Goal: Task Accomplishment & Management: Contribute content

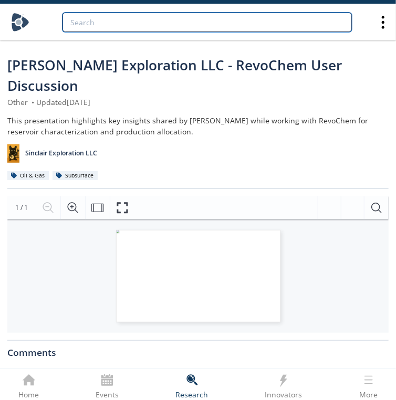
click at [140, 26] on input "search" at bounding box center [206, 22] width 289 height 19
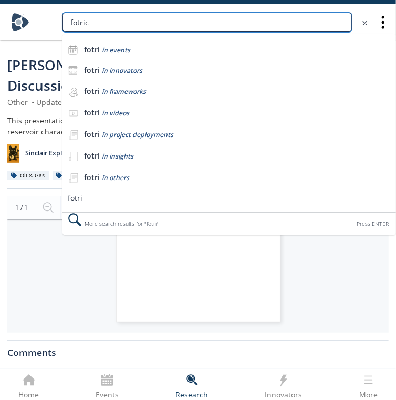
type input "fotric"
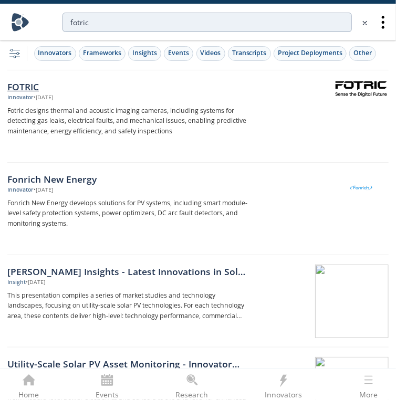
click at [41, 89] on div "FOTRIC" at bounding box center [128, 87] width 242 height 14
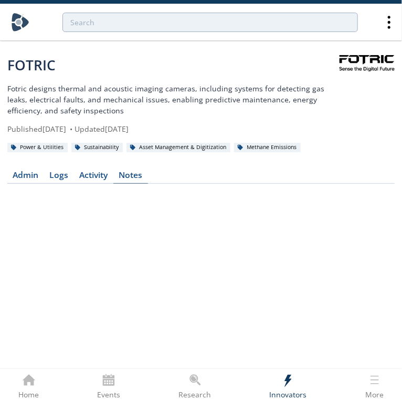
click at [130, 173] on div "Notes" at bounding box center [131, 175] width 24 height 8
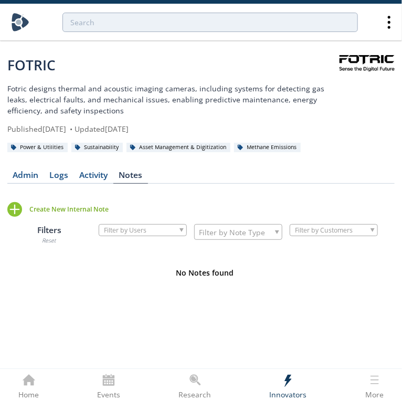
click at [77, 209] on div "Create New Internal Note" at bounding box center [68, 209] width 79 height 9
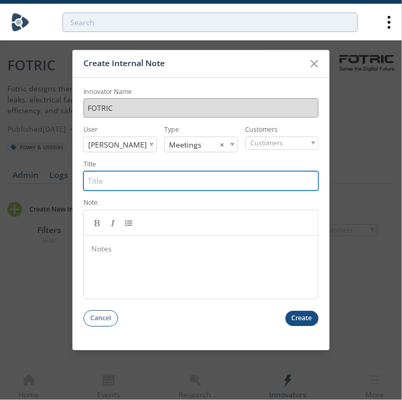
click at [195, 181] on input "Title" at bounding box center [200, 180] width 235 height 19
type input "[DATE] - Intro call"
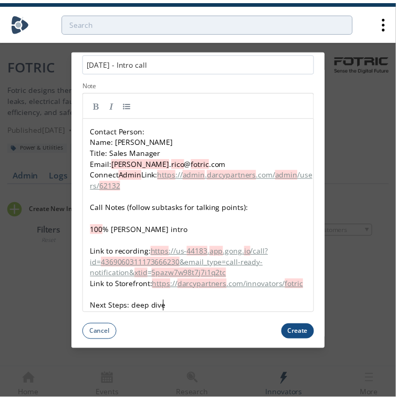
scroll to position [124, 0]
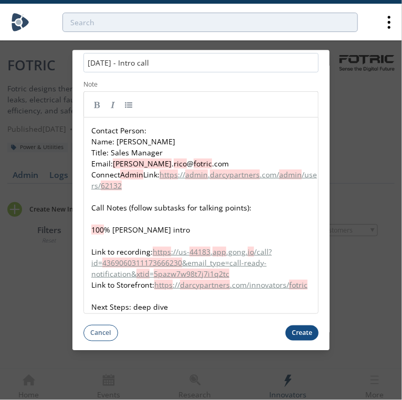
click at [291, 336] on button "Create" at bounding box center [303, 333] width 34 height 15
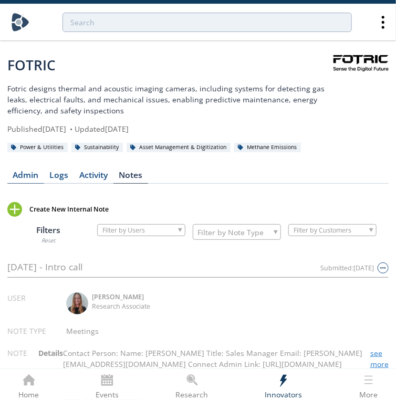
click at [25, 179] on link "Admin" at bounding box center [25, 177] width 37 height 13
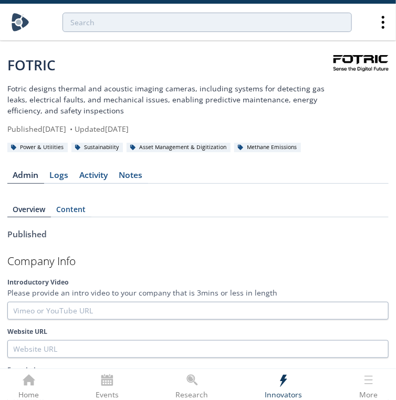
click at [137, 172] on div "Notes" at bounding box center [131, 175] width 24 height 8
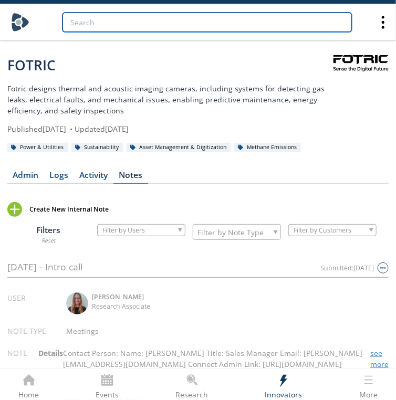
click at [155, 32] on input "search" at bounding box center [206, 22] width 289 height 19
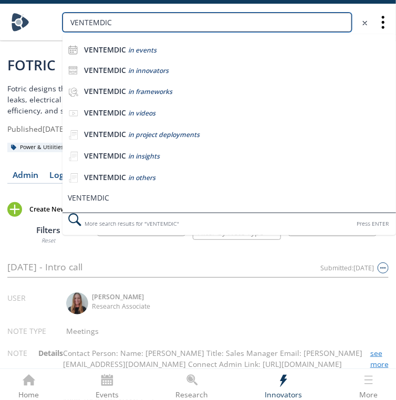
type input "VENTEMDIC"
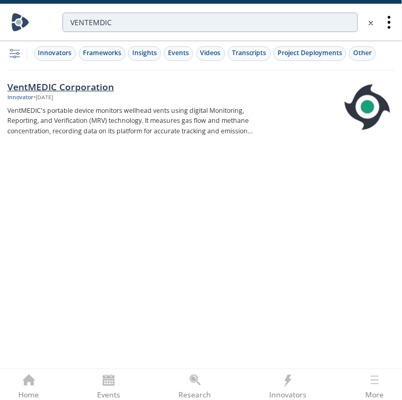
click at [78, 92] on div "VentMEDIC Corporation" at bounding box center [131, 87] width 248 height 14
